Goal: Task Accomplishment & Management: Manage account settings

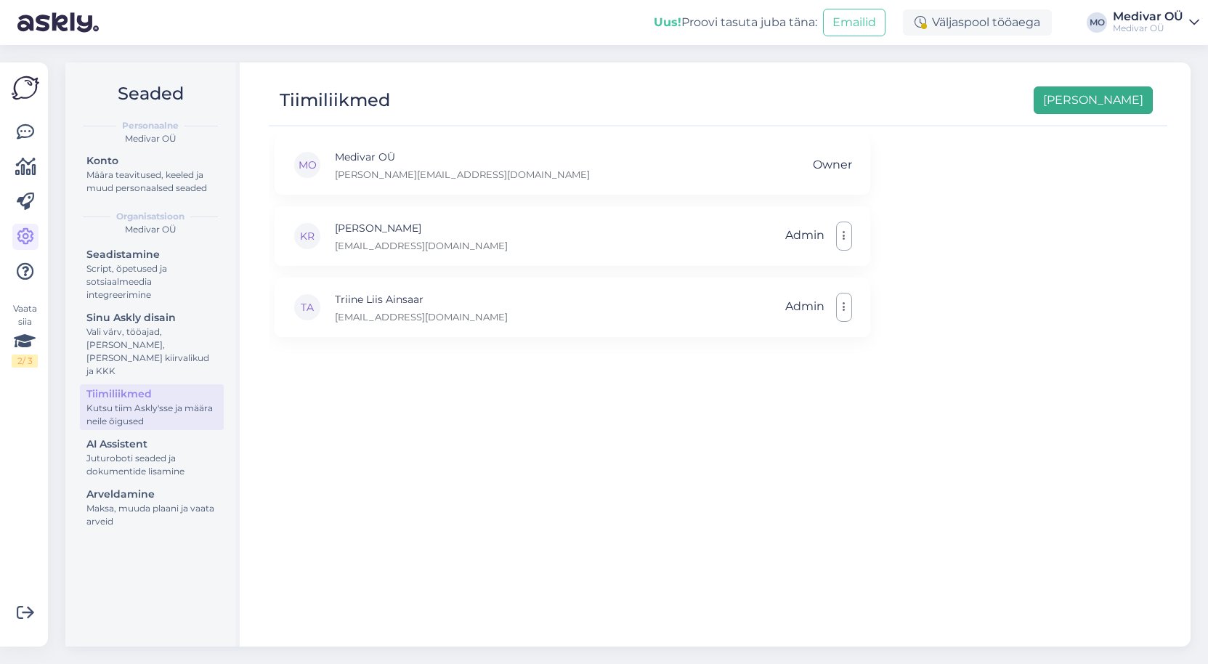
click at [1102, 102] on button "[PERSON_NAME]" at bounding box center [1093, 100] width 119 height 28
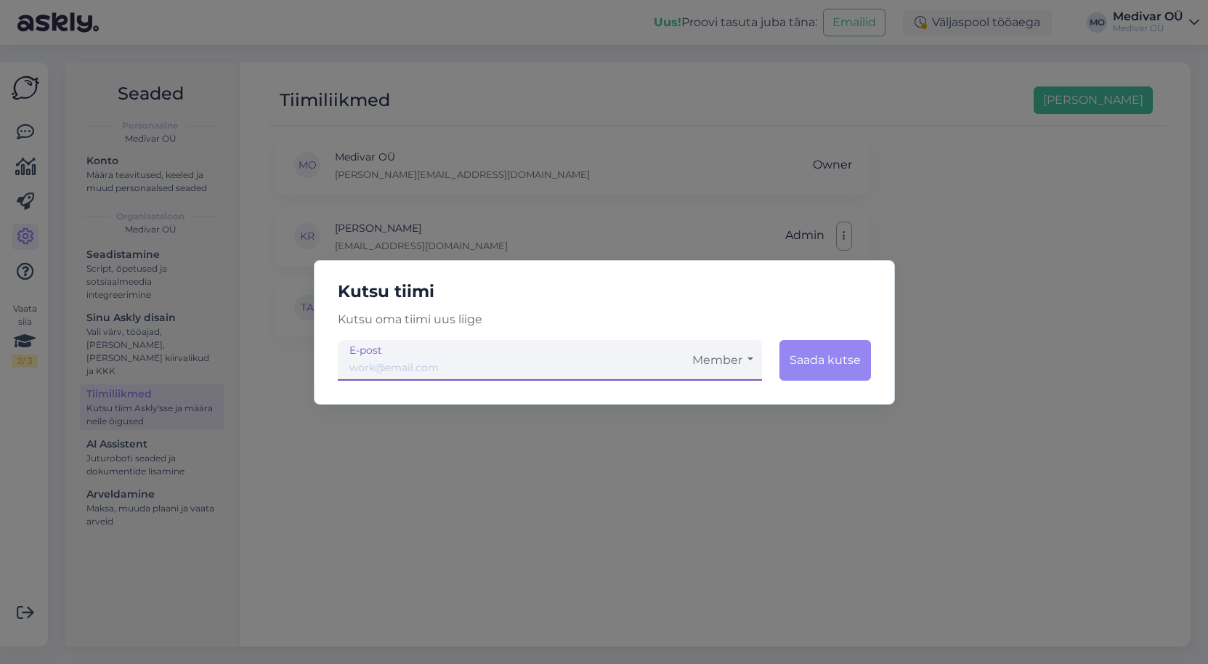
click at [463, 360] on input "email" at bounding box center [511, 360] width 346 height 41
paste input "[EMAIL_ADDRESS][DOMAIN_NAME]"
type input "[EMAIL_ADDRESS][DOMAIN_NAME]"
click at [737, 359] on button "Member" at bounding box center [723, 360] width 78 height 41
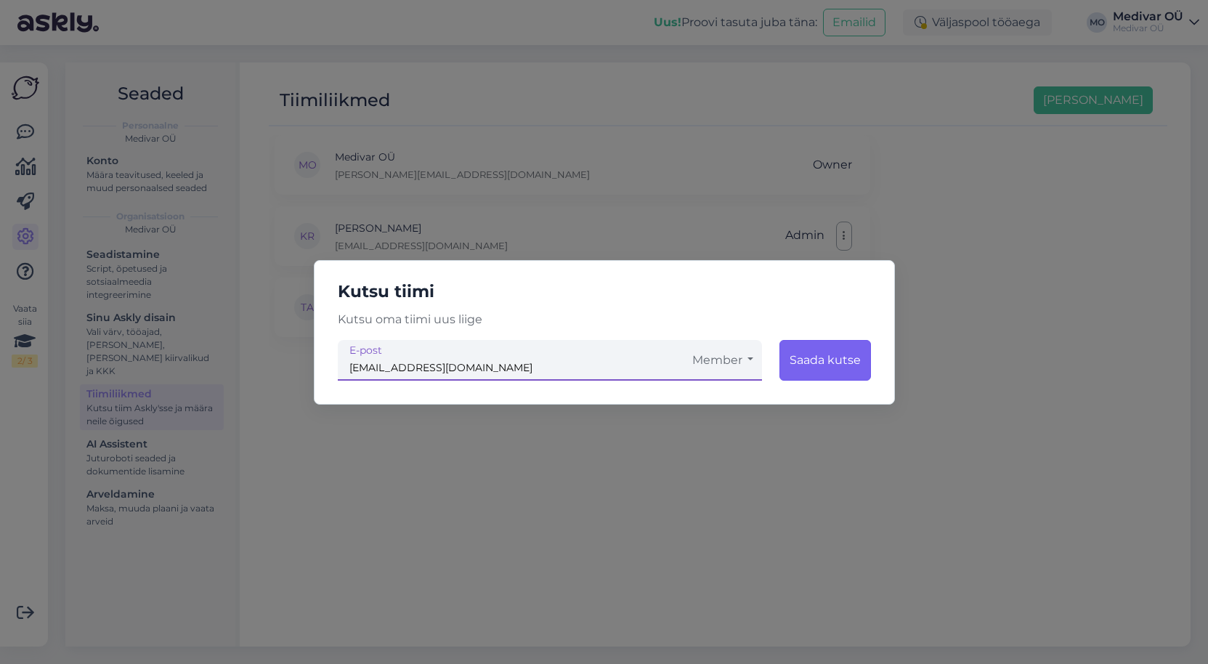
click at [808, 363] on button "Saada kutse" at bounding box center [826, 360] width 92 height 41
click at [847, 355] on button "Saada kutse" at bounding box center [826, 360] width 92 height 41
click at [719, 352] on button "Member" at bounding box center [723, 360] width 78 height 41
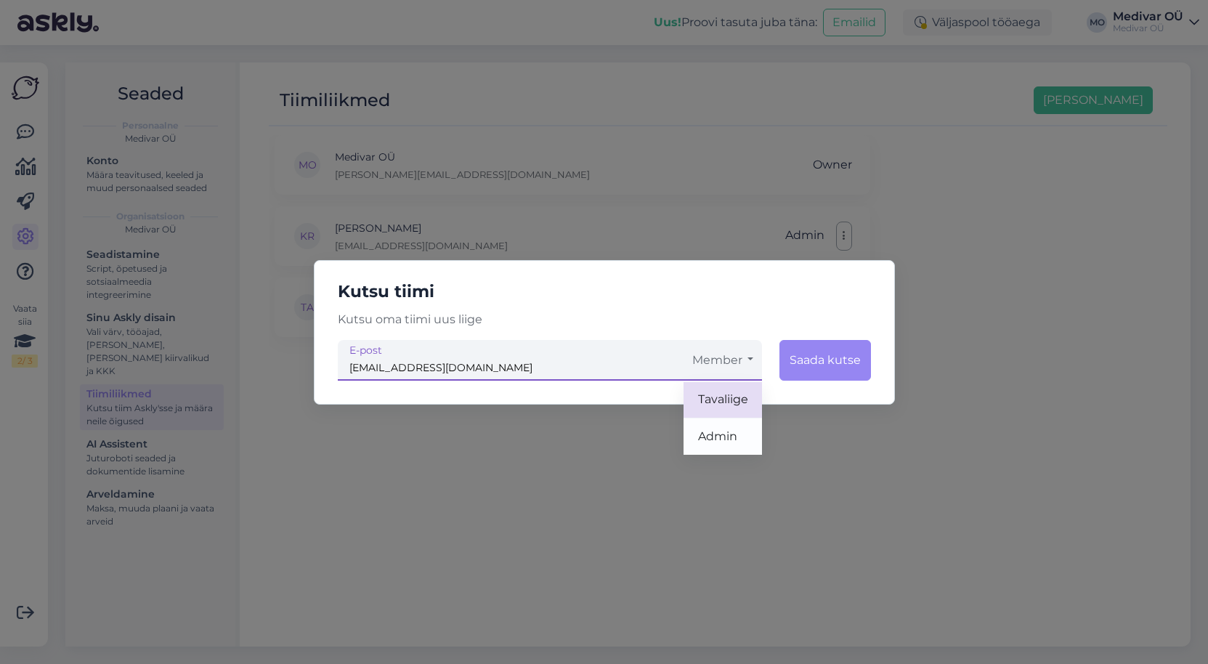
click at [724, 407] on link "Tavaliige" at bounding box center [723, 400] width 78 height 36
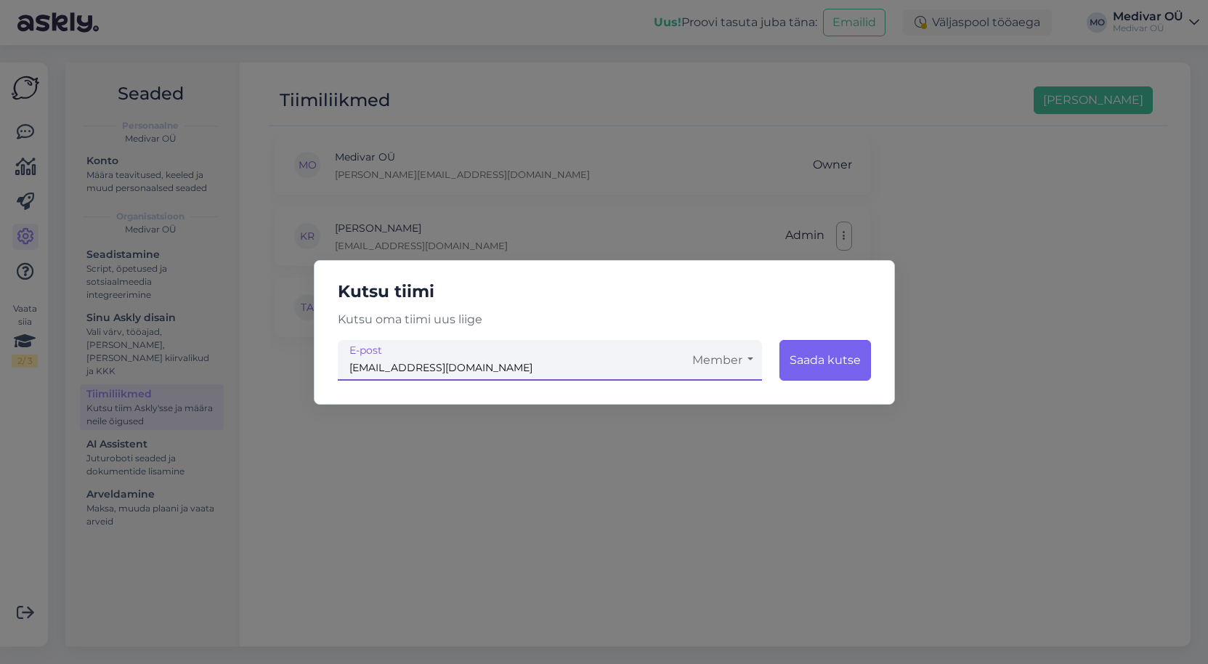
click at [827, 365] on button "Saada kutse" at bounding box center [826, 360] width 92 height 41
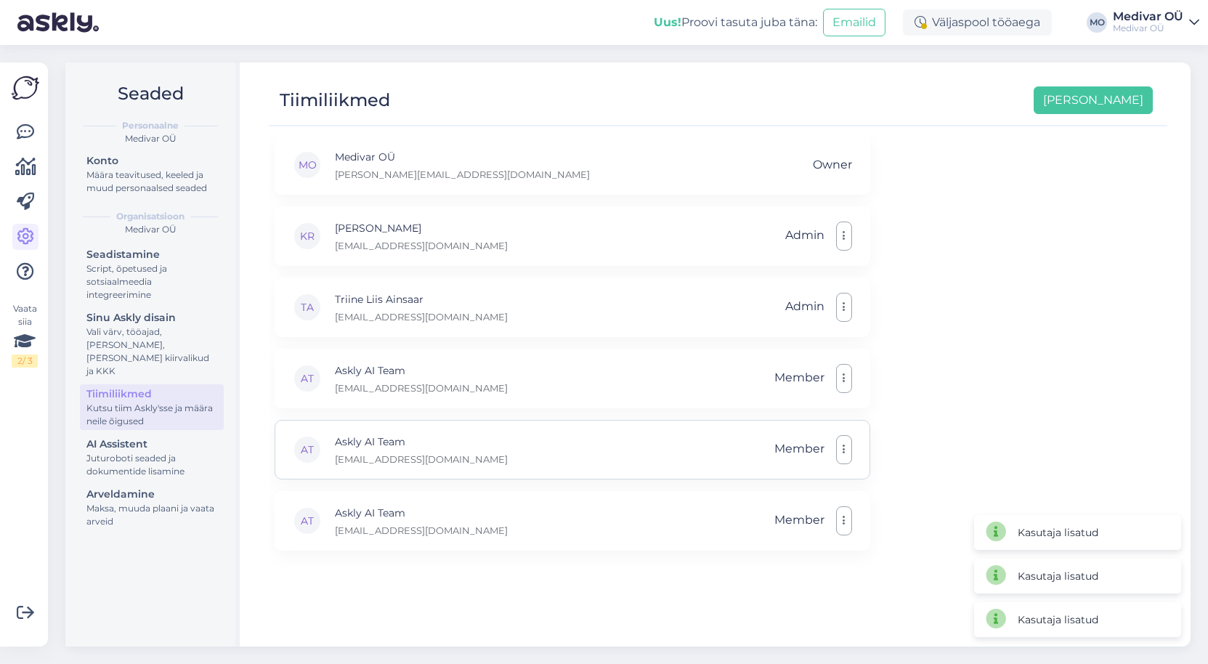
click at [843, 453] on icon "button" at bounding box center [844, 450] width 3 height 12
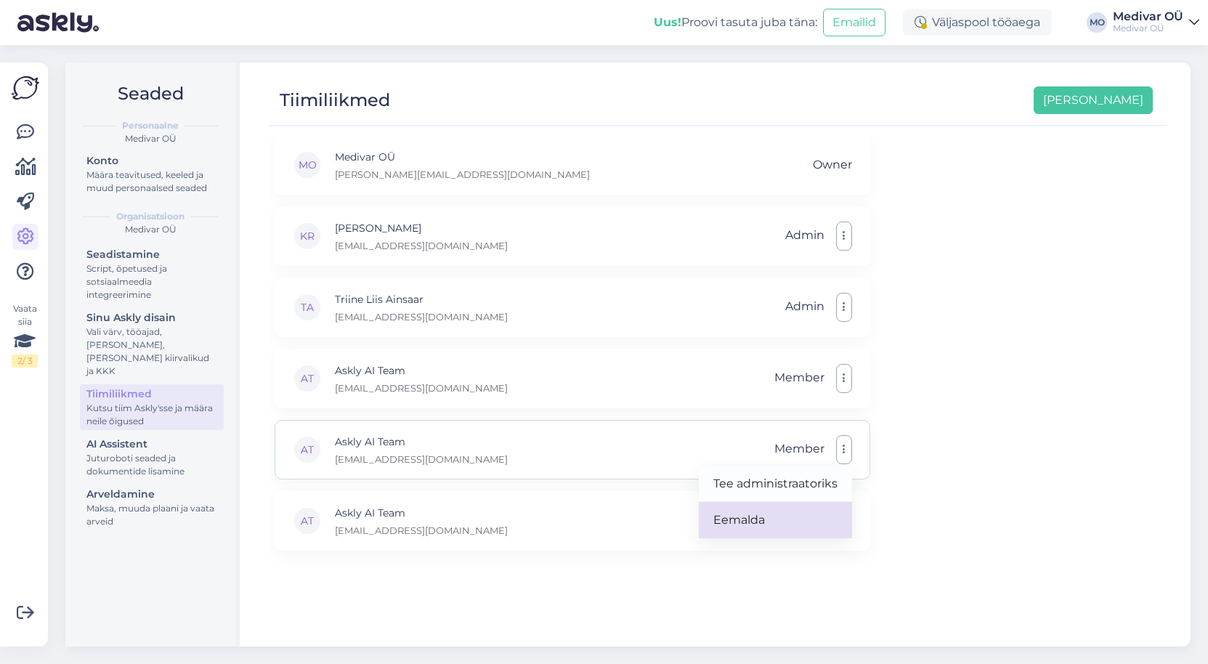
click at [761, 522] on link "Eemalda" at bounding box center [775, 520] width 153 height 36
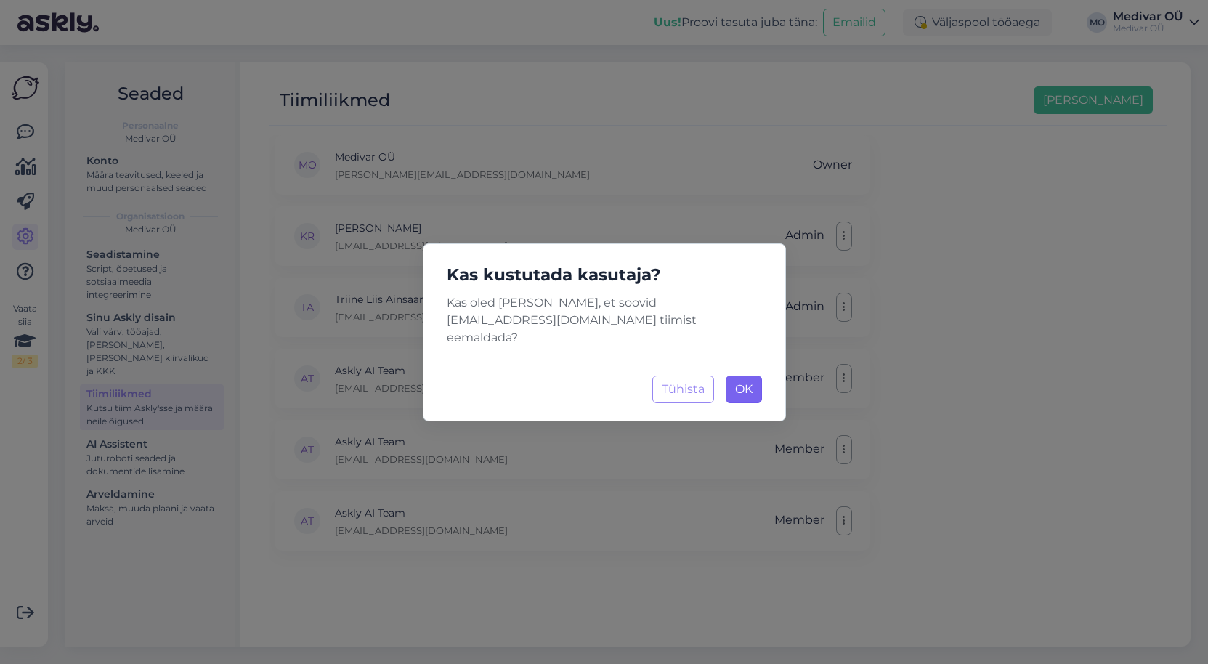
click at [733, 380] on button "OK Laadimine..." at bounding box center [744, 390] width 36 height 28
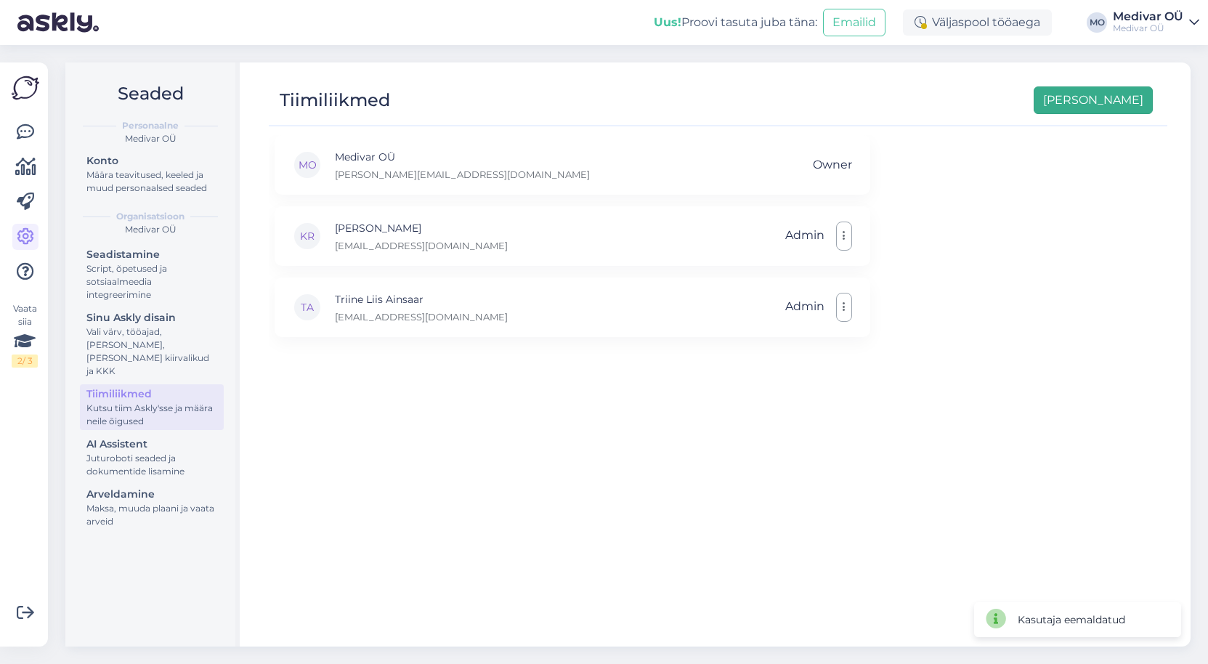
click at [1101, 106] on button "[PERSON_NAME]" at bounding box center [1093, 100] width 119 height 28
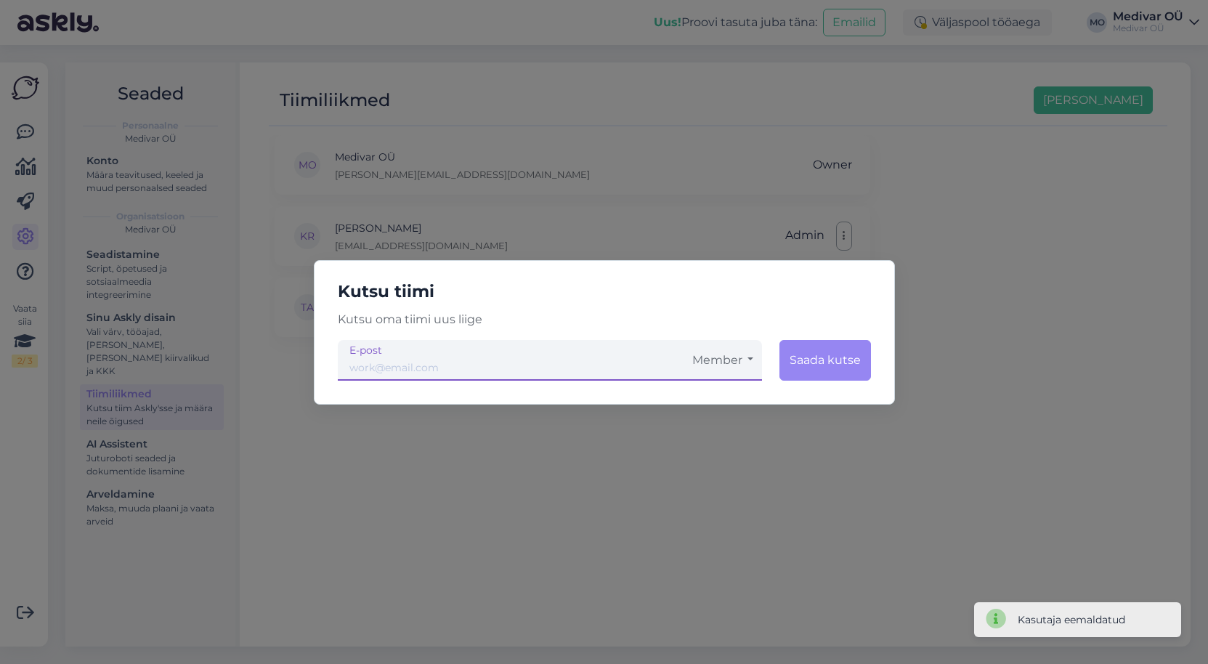
click at [472, 362] on input "email" at bounding box center [511, 360] width 346 height 41
paste input "[EMAIL_ADDRESS][DOMAIN_NAME]"
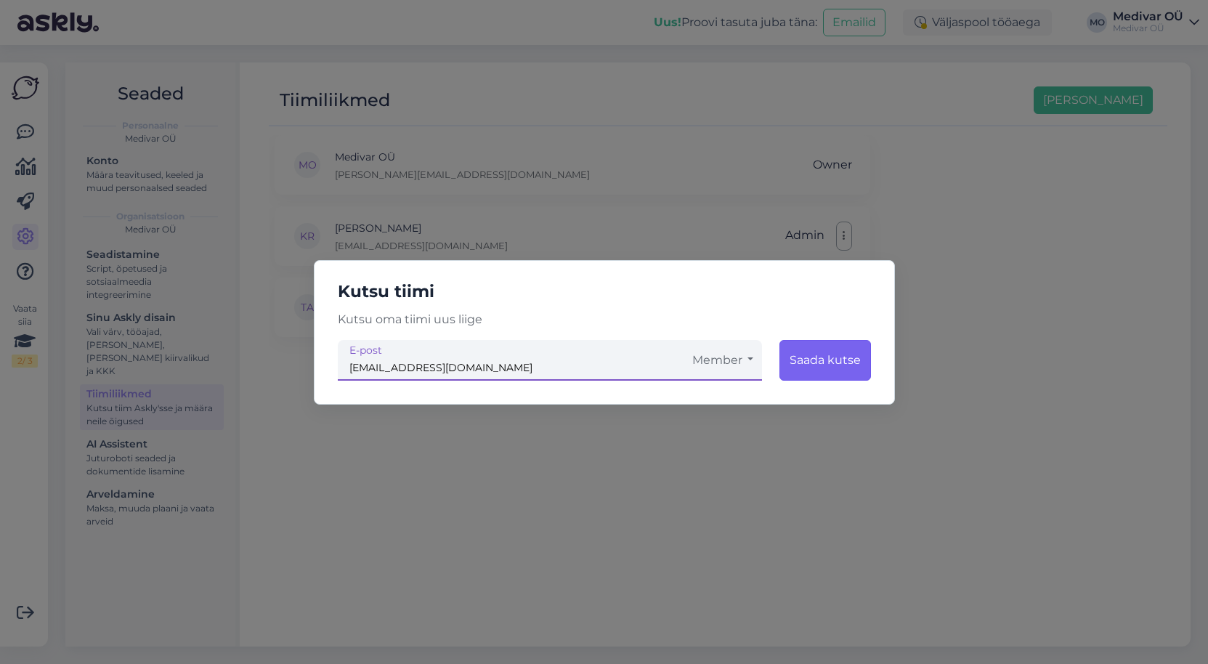
type input "[EMAIL_ADDRESS][DOMAIN_NAME]"
click at [811, 360] on button "Saada kutse" at bounding box center [826, 360] width 92 height 41
